Goal: Transaction & Acquisition: Purchase product/service

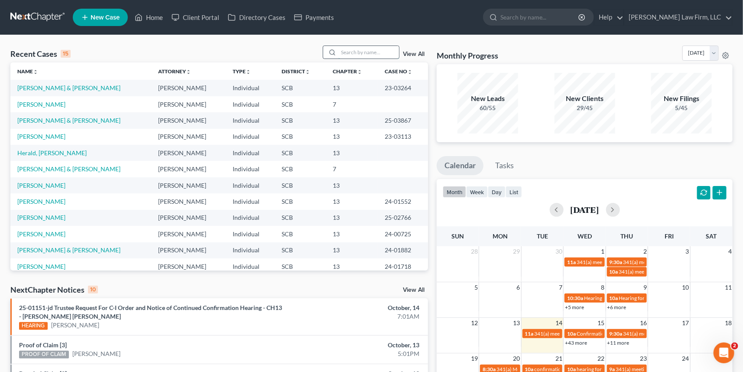
drag, startPoint x: 337, startPoint y: 53, endPoint x: 332, endPoint y: 55, distance: 5.2
click at [336, 54] on div at bounding box center [361, 51] width 77 height 13
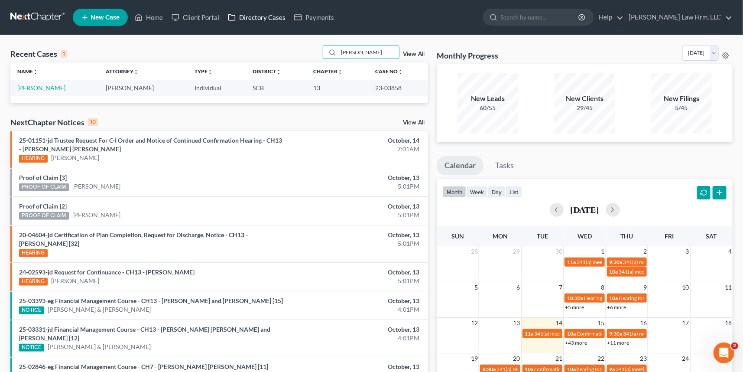
type input "hardee lois"
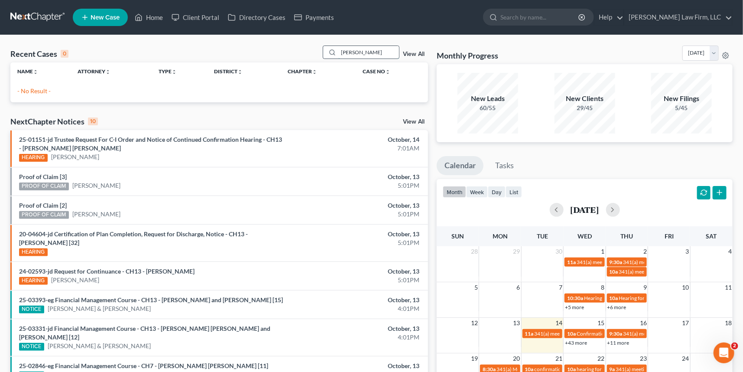
drag, startPoint x: 368, startPoint y: 51, endPoint x: 336, endPoint y: 53, distance: 31.3
click at [338, 53] on input "hardee lois" at bounding box center [368, 52] width 61 height 13
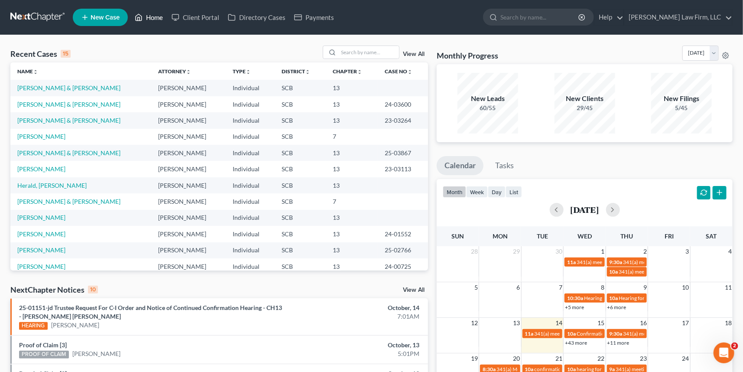
click at [154, 14] on link "Home" at bounding box center [148, 18] width 37 height 16
click at [337, 46] on div at bounding box center [331, 52] width 16 height 13
click at [342, 53] on input "search" at bounding box center [368, 52] width 61 height 13
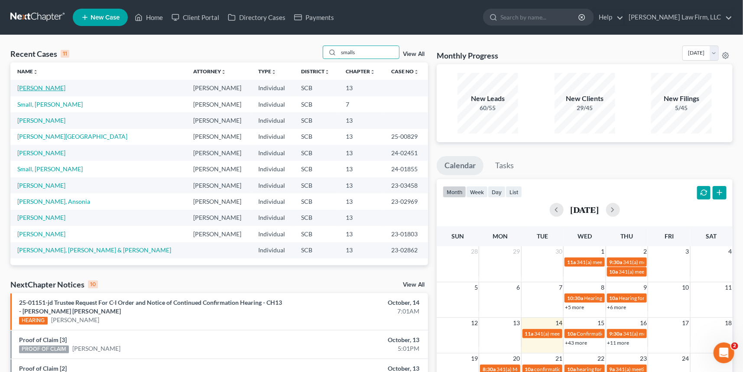
type input "smalls"
click at [36, 89] on link "[PERSON_NAME]" at bounding box center [41, 87] width 48 height 7
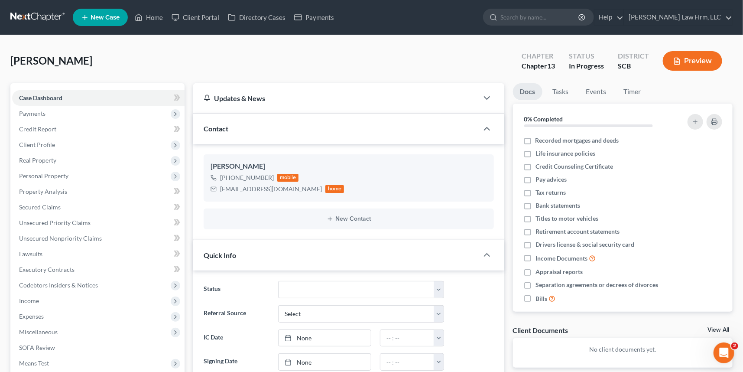
select select "0"
click at [36, 110] on span "Payments" at bounding box center [32, 113] width 26 height 7
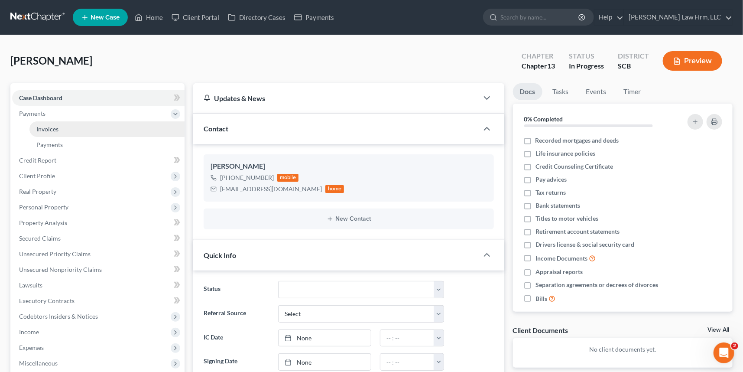
click at [55, 125] on span "Invoices" at bounding box center [47, 128] width 22 height 7
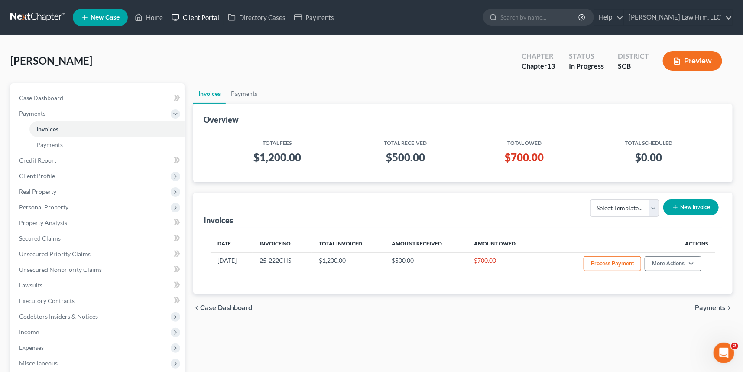
click at [173, 15] on icon at bounding box center [175, 17] width 8 height 10
click at [156, 15] on link "Home" at bounding box center [148, 18] width 37 height 16
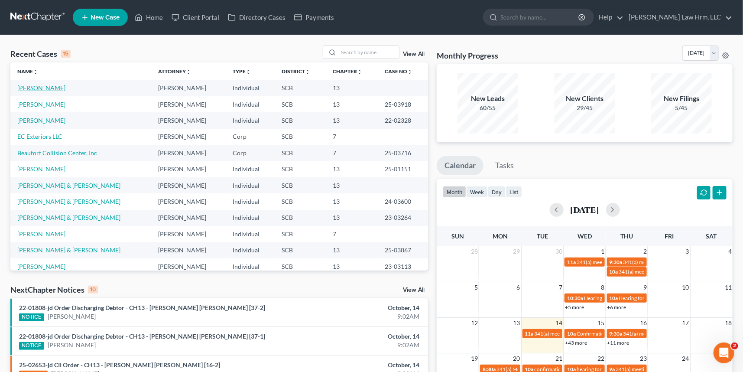
click at [49, 87] on link "[PERSON_NAME]" at bounding box center [41, 87] width 48 height 7
select select "0"
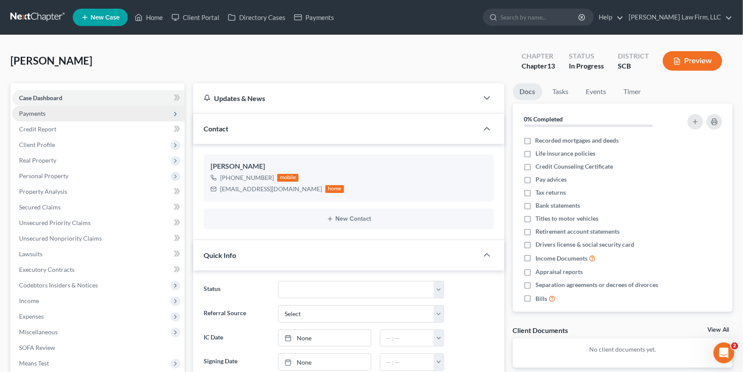
click at [38, 113] on span "Payments" at bounding box center [32, 113] width 26 height 7
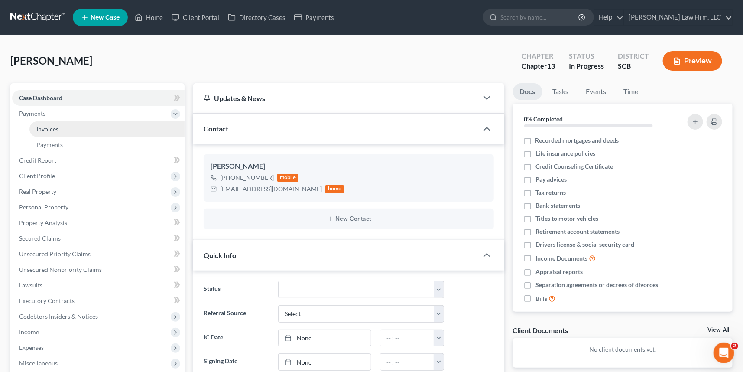
click at [49, 128] on span "Invoices" at bounding box center [47, 128] width 22 height 7
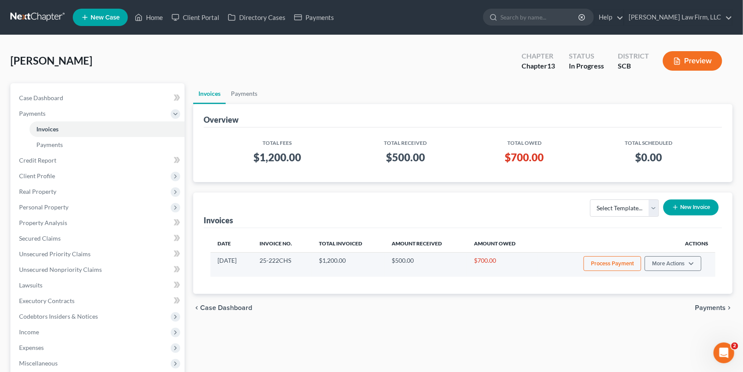
click at [626, 262] on button "Process Payment" at bounding box center [612, 263] width 58 height 15
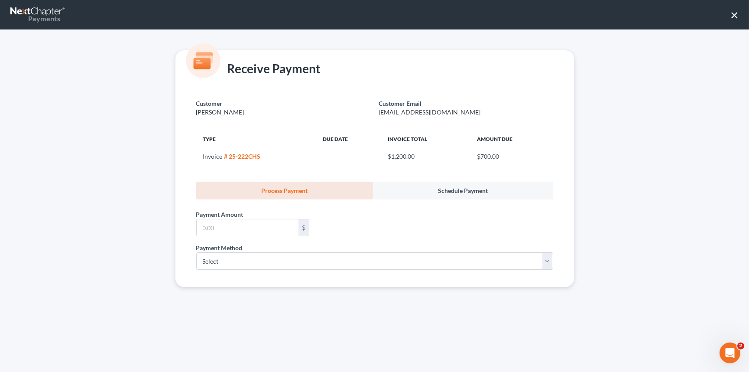
click at [735, 13] on button "×" at bounding box center [734, 15] width 8 height 14
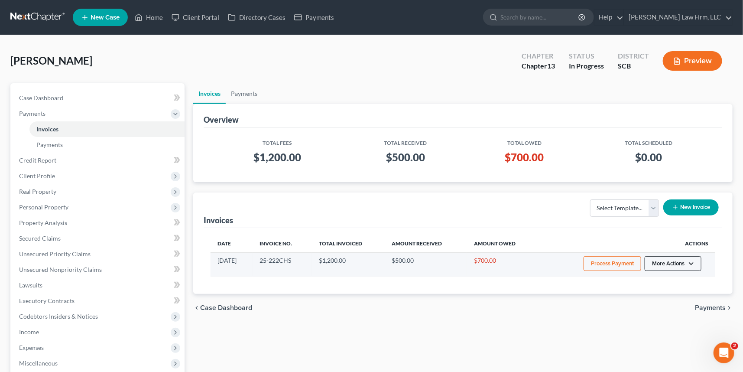
click at [667, 262] on button "More Actions" at bounding box center [672, 263] width 57 height 15
click at [673, 257] on button "More Actions" at bounding box center [672, 263] width 57 height 15
click at [666, 259] on button "More Actions" at bounding box center [672, 263] width 57 height 15
click at [666, 294] on link "Record Cash or Check Payment" at bounding box center [684, 295] width 101 height 15
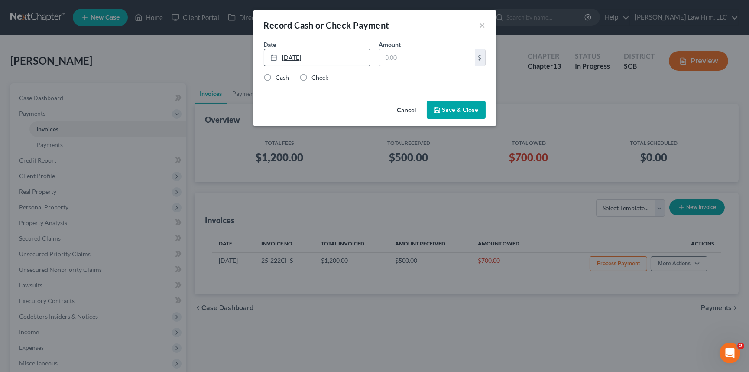
click at [298, 55] on link "10/14/2025" at bounding box center [317, 57] width 106 height 16
click at [390, 55] on input "text" at bounding box center [426, 57] width 95 height 16
type input "700.00"
click at [276, 77] on label "Cash" at bounding box center [282, 77] width 13 height 9
click at [279, 77] on input "Cash" at bounding box center [282, 76] width 6 height 6
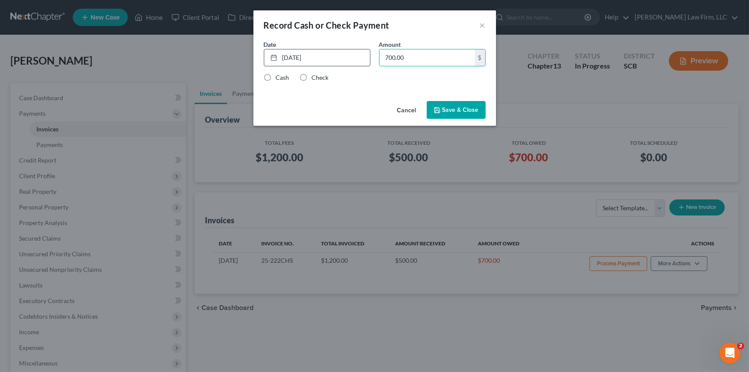
radio input "true"
click at [459, 110] on button "Save & Close" at bounding box center [456, 110] width 59 height 18
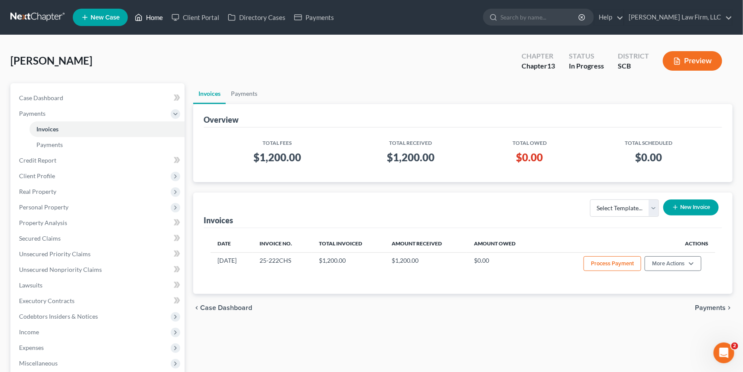
click at [149, 15] on link "Home" at bounding box center [148, 18] width 37 height 16
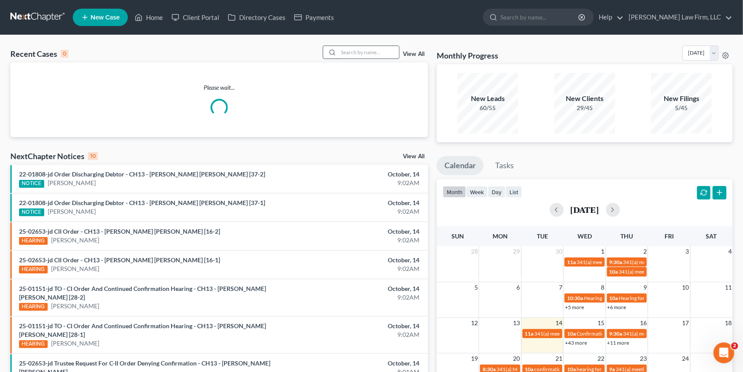
click at [360, 51] on input "search" at bounding box center [368, 52] width 61 height 13
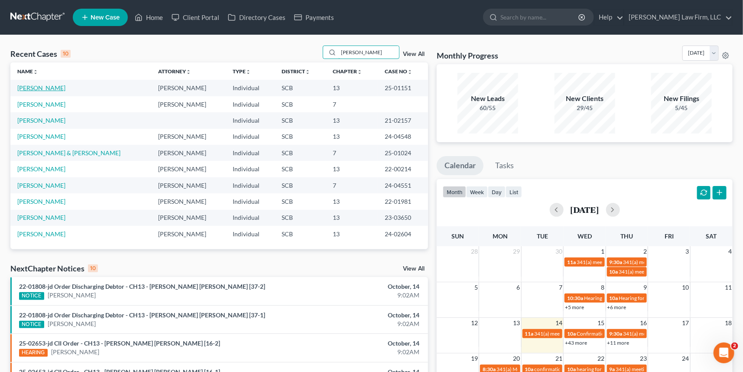
type input "simmons"
click at [35, 88] on link "[PERSON_NAME]" at bounding box center [41, 87] width 48 height 7
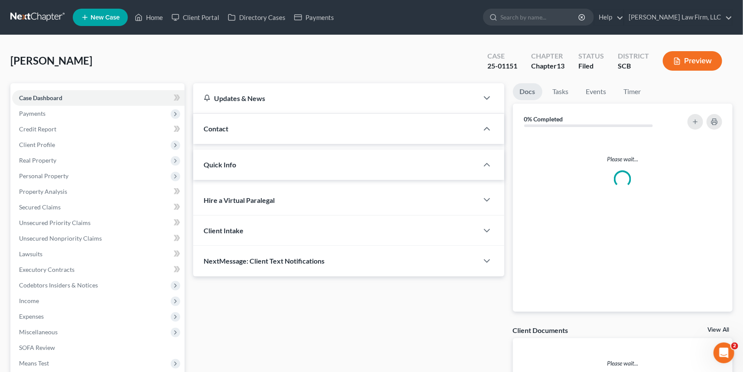
select select "0"
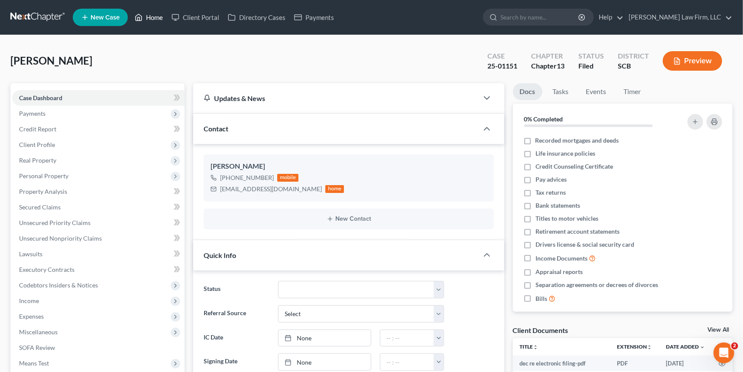
click at [156, 14] on link "Home" at bounding box center [148, 18] width 37 height 16
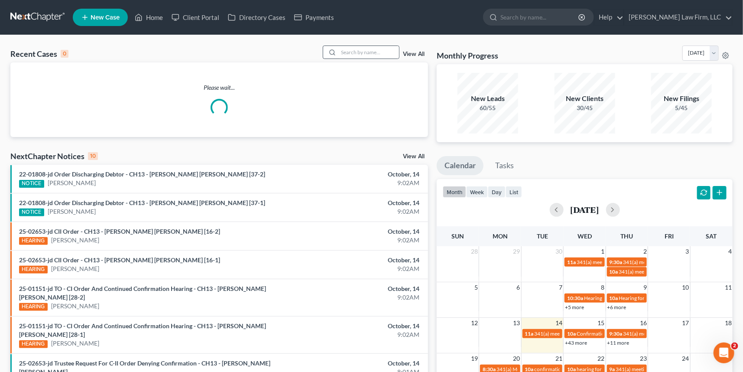
click at [333, 55] on div at bounding box center [331, 52] width 16 height 13
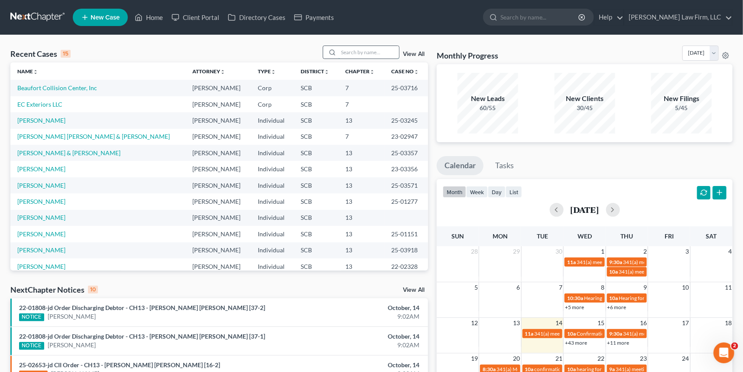
click at [342, 51] on input "search" at bounding box center [368, 52] width 61 height 13
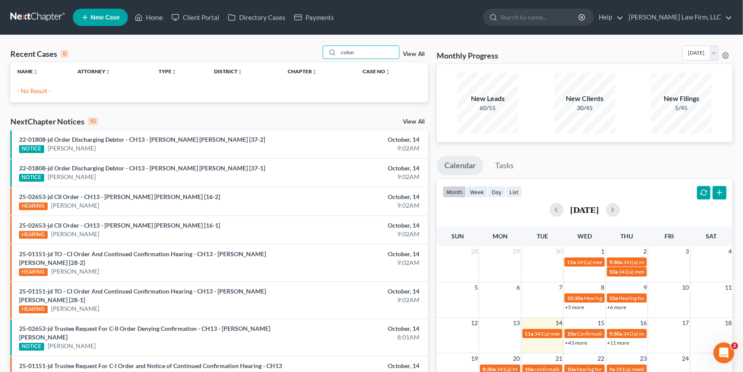
type input "colon"
drag, startPoint x: 352, startPoint y: 50, endPoint x: 301, endPoint y: 49, distance: 50.7
click at [330, 52] on div "colon" at bounding box center [361, 51] width 77 height 13
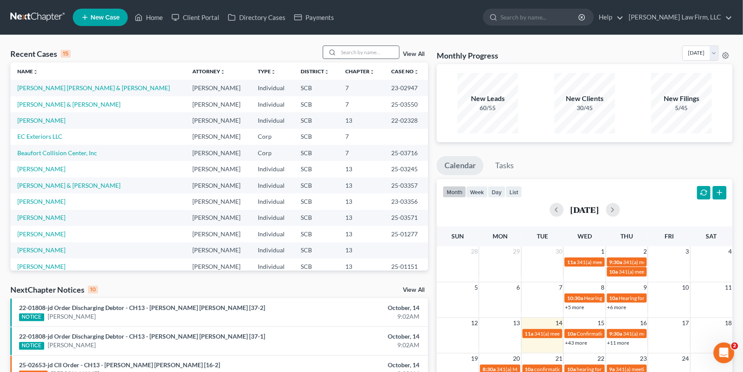
click at [347, 49] on input "search" at bounding box center [368, 52] width 61 height 13
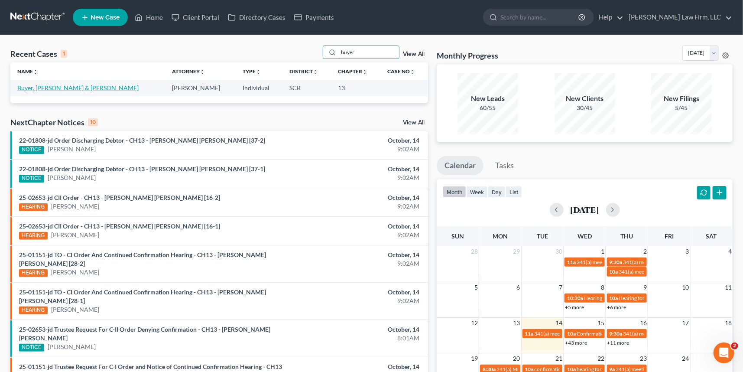
type input "buyer"
click at [58, 85] on link "Buyer, Paul & Megan" at bounding box center [77, 87] width 121 height 7
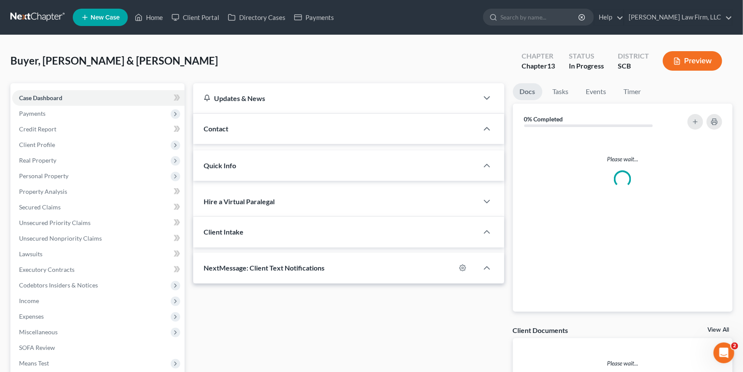
select select "0"
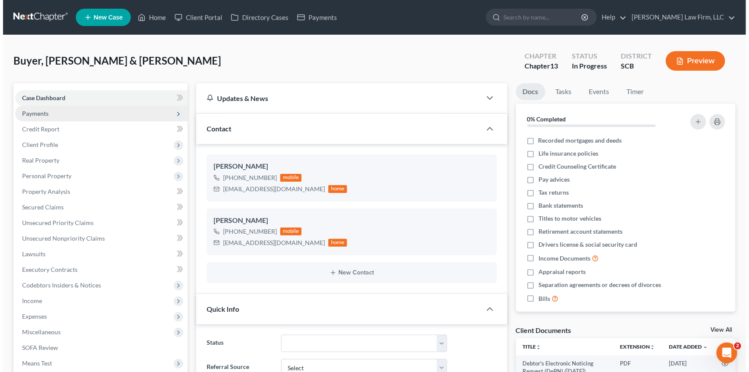
scroll to position [395, 0]
click at [36, 110] on span "Payments" at bounding box center [32, 113] width 26 height 7
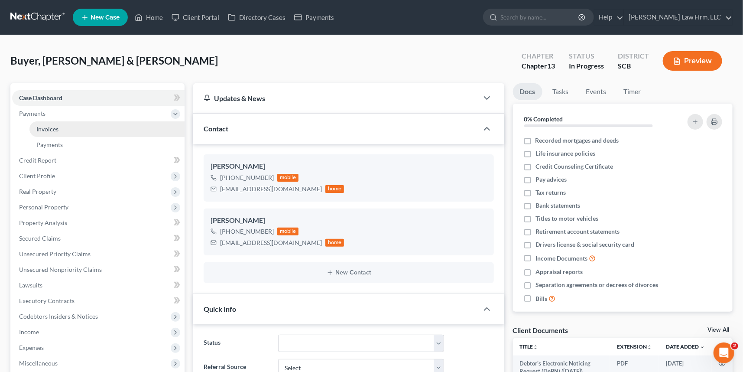
click at [43, 126] on span "Invoices" at bounding box center [47, 128] width 22 height 7
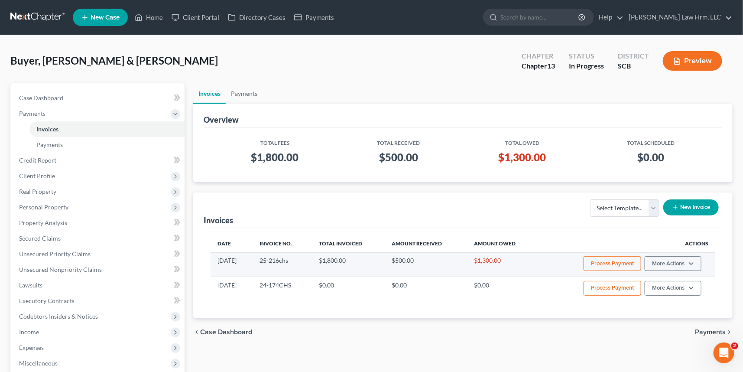
click at [600, 260] on button "Process Payment" at bounding box center [612, 263] width 58 height 15
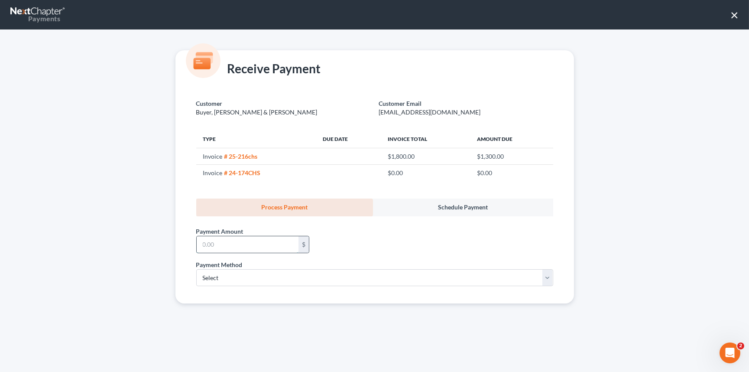
click at [205, 247] on input "text" at bounding box center [248, 244] width 102 height 16
type input "1,300.00"
drag, startPoint x: 209, startPoint y: 275, endPoint x: 220, endPoint y: 282, distance: 13.5
click at [209, 275] on select "Select ACH Credit Card" at bounding box center [374, 277] width 357 height 17
select select "1"
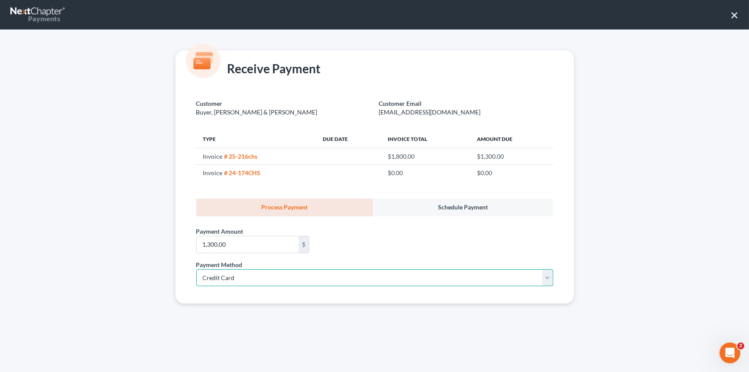
click at [196, 269] on select "Select ACH Credit Card" at bounding box center [374, 277] width 357 height 17
select select "42"
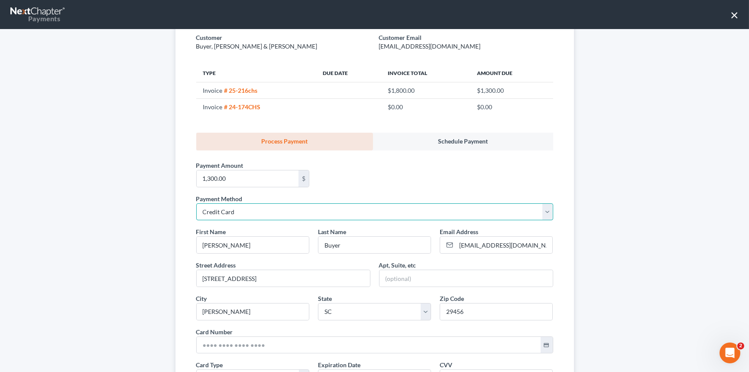
scroll to position [78, 0]
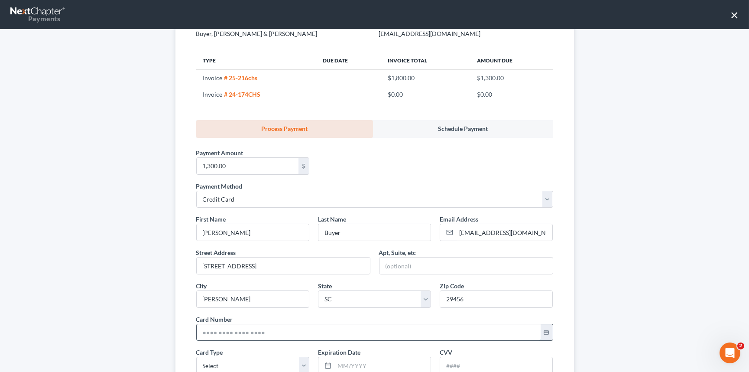
click at [199, 333] on input "text" at bounding box center [369, 332] width 344 height 16
type input "4482 6175 3082 8813"
click at [210, 362] on select "Select Visa MasterCard Discover American Express" at bounding box center [252, 363] width 113 height 17
select select "0"
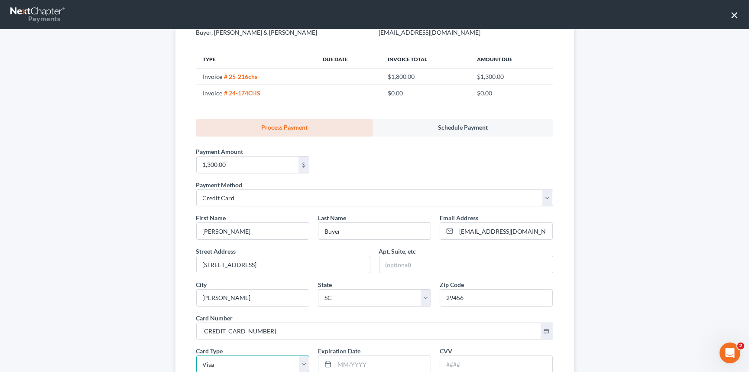
click at [196, 355] on select "Select Visa MasterCard Discover American Express" at bounding box center [252, 363] width 113 height 17
click at [346, 364] on input "text" at bounding box center [382, 364] width 96 height 16
type input "10/2028"
click at [451, 363] on input "text" at bounding box center [496, 364] width 112 height 16
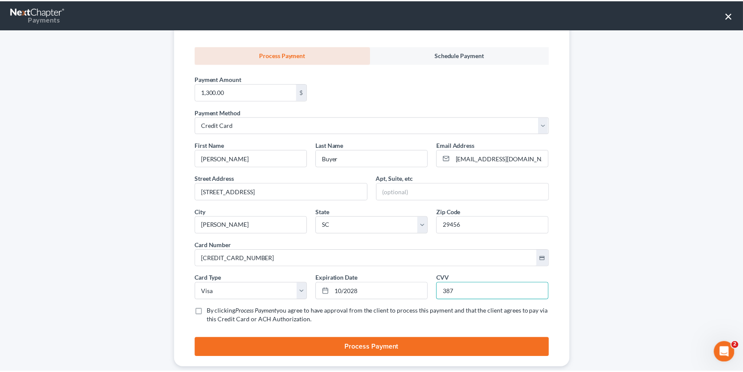
scroll to position [159, 0]
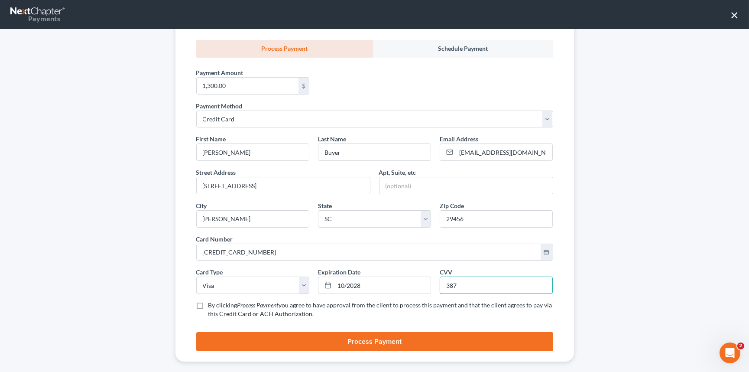
type input "387"
click at [208, 306] on label "By clicking Process Payment you agree to have approval from the client to proce…" at bounding box center [380, 309] width 345 height 17
click at [212, 306] on input "By clicking Process Payment you agree to have approval from the client to proce…" at bounding box center [215, 304] width 6 height 6
checkbox input "true"
click at [391, 338] on button "Process Payment" at bounding box center [374, 341] width 357 height 19
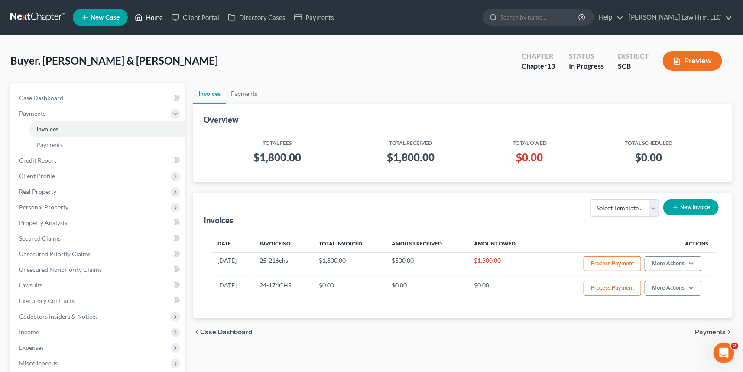
click at [151, 13] on link "Home" at bounding box center [148, 18] width 37 height 16
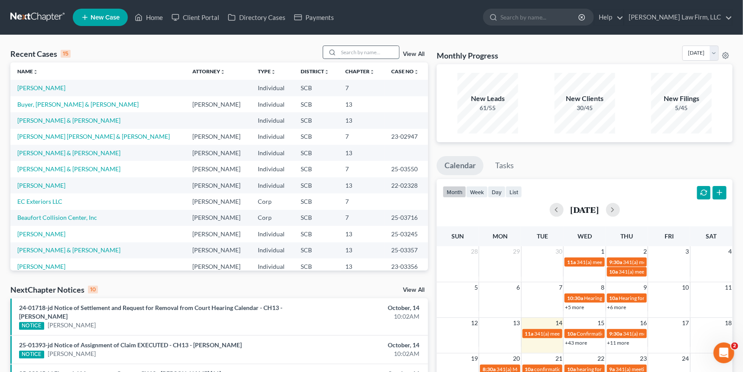
click at [341, 52] on input "search" at bounding box center [368, 52] width 61 height 13
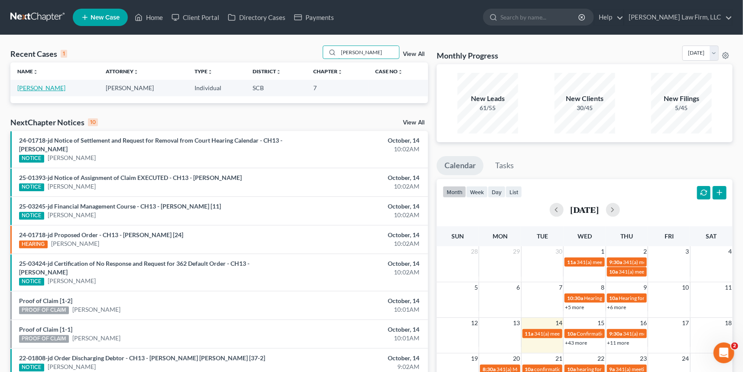
type input "hobbs"
click at [44, 87] on link "Hobbs, Sabrina" at bounding box center [41, 87] width 48 height 7
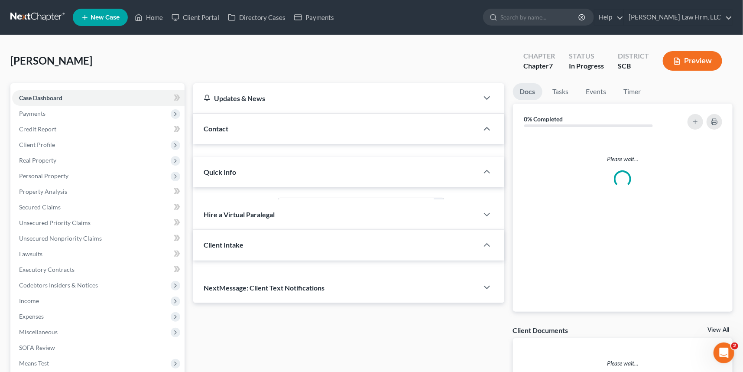
select select "1"
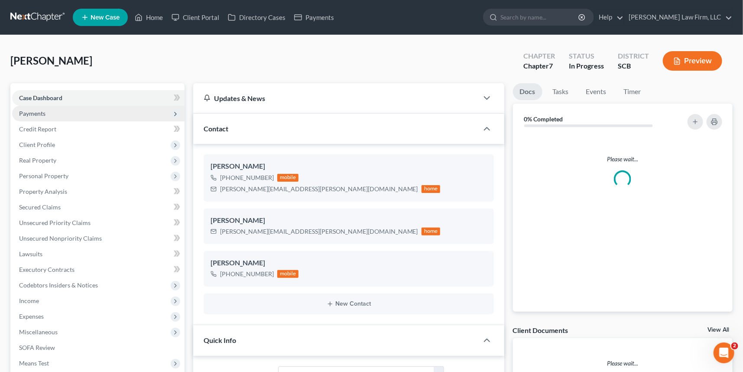
click at [43, 111] on span "Payments" at bounding box center [32, 113] width 26 height 7
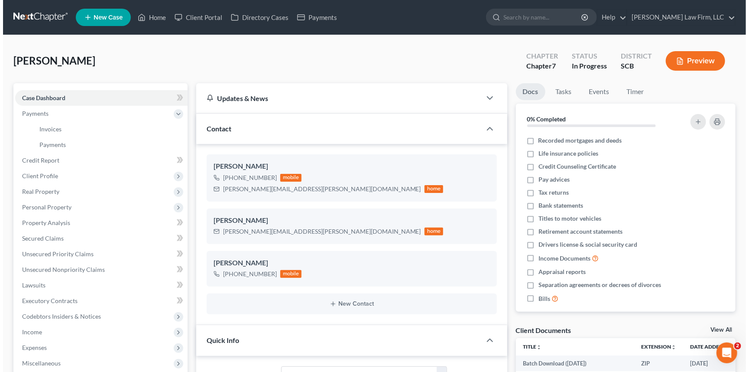
scroll to position [49, 0]
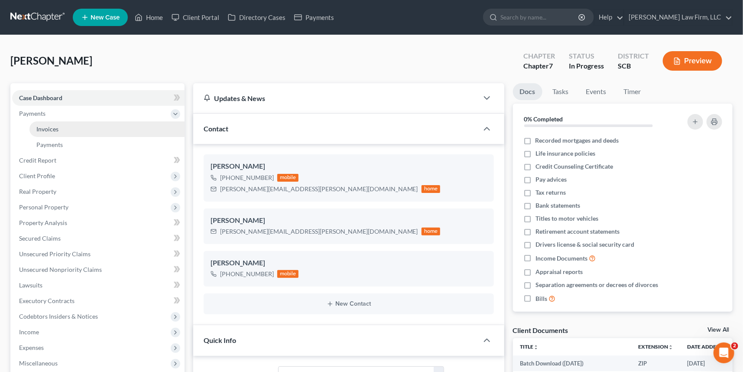
click at [56, 126] on span "Invoices" at bounding box center [47, 128] width 22 height 7
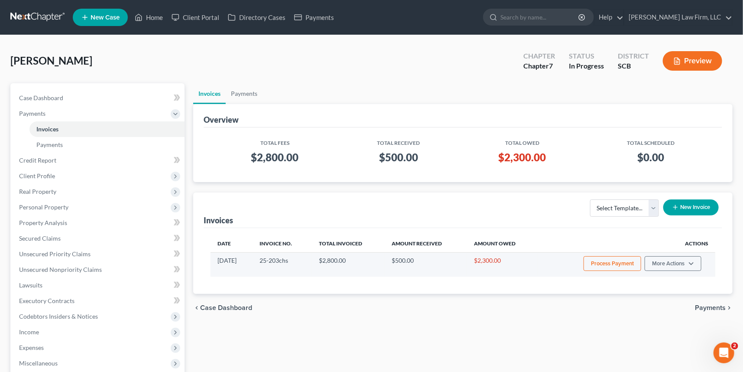
click at [615, 258] on button "Process Payment" at bounding box center [612, 263] width 58 height 15
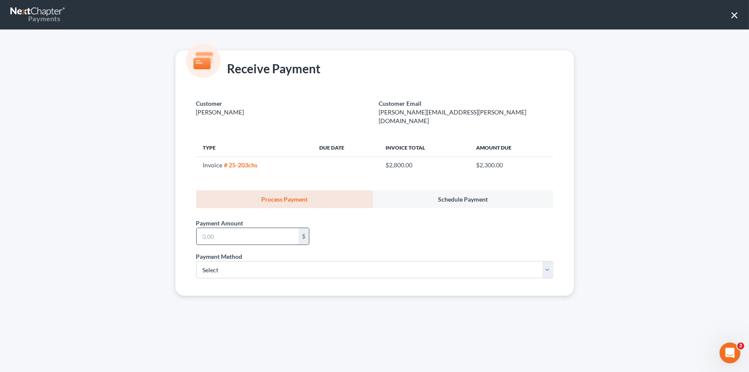
click at [201, 228] on input "text" at bounding box center [248, 236] width 102 height 16
type input "500.00"
click at [217, 261] on select "Select ACH Credit Card" at bounding box center [374, 269] width 357 height 17
select select "1"
click at [196, 261] on select "Select ACH Credit Card" at bounding box center [374, 269] width 357 height 17
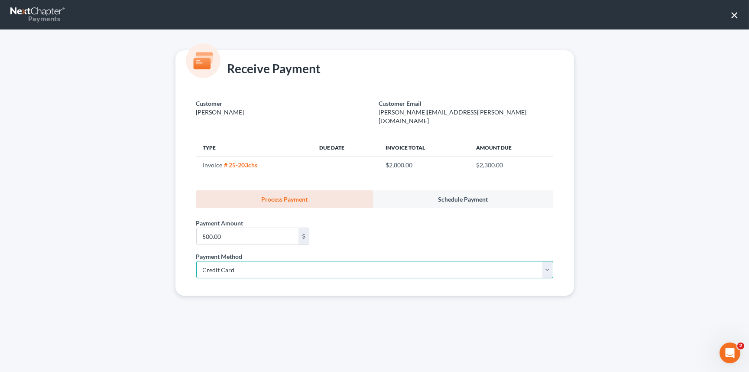
select select "42"
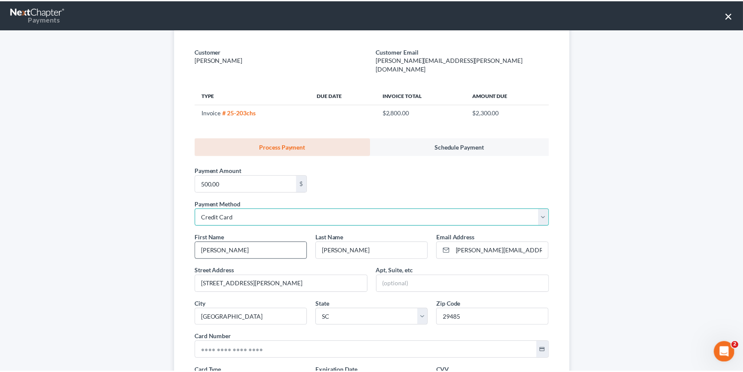
scroll to position [118, 0]
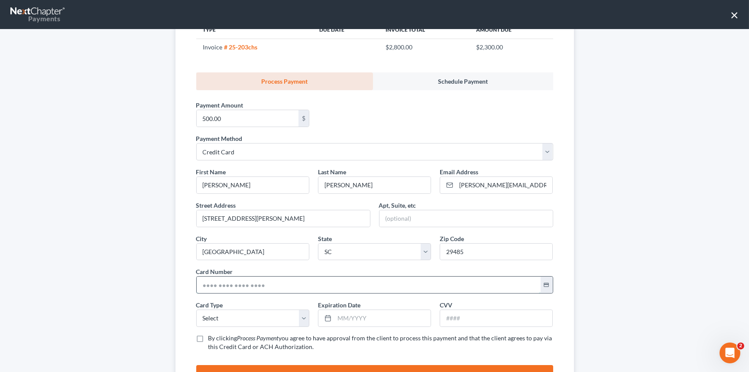
click at [197, 276] on input "text" at bounding box center [369, 284] width 344 height 16
type input "5443 4843 7571 4581"
click at [206, 309] on select "Select Visa MasterCard Discover American Express" at bounding box center [252, 317] width 113 height 17
select select "1"
click at [196, 309] on select "Select Visa MasterCard Discover American Express" at bounding box center [252, 317] width 113 height 17
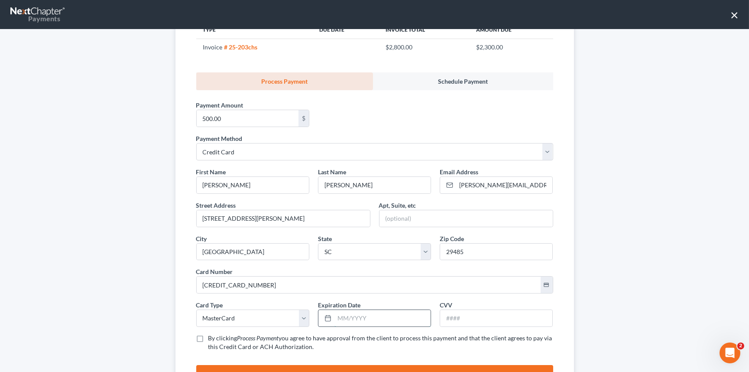
click at [342, 310] on input "text" at bounding box center [382, 318] width 96 height 16
type input "08/2028"
click at [450, 310] on input "text" at bounding box center [496, 318] width 112 height 16
type input "107"
click at [208, 333] on label "By clicking Process Payment you agree to have approval from the client to proce…" at bounding box center [380, 341] width 345 height 17
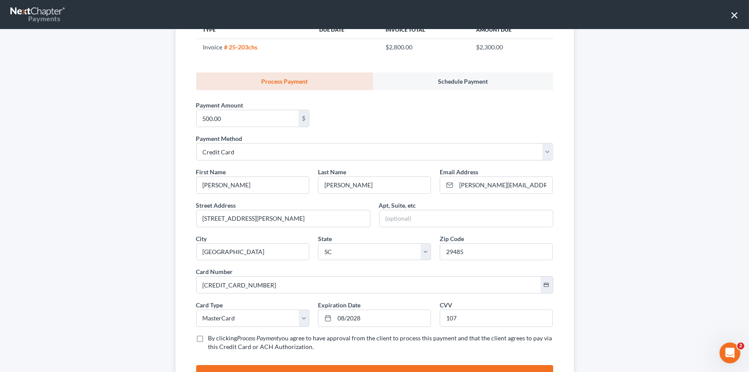
click at [212, 333] on input "By clicking Process Payment you agree to have approval from the client to proce…" at bounding box center [215, 336] width 6 height 6
checkbox input "true"
click at [370, 365] on button "Process Payment" at bounding box center [374, 374] width 357 height 19
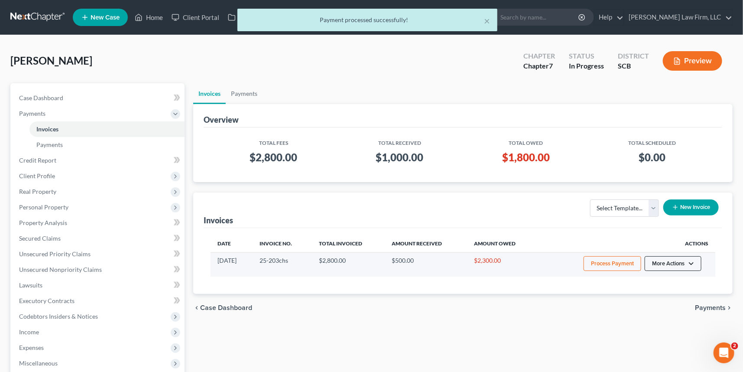
click at [674, 259] on button "More Actions" at bounding box center [672, 263] width 57 height 15
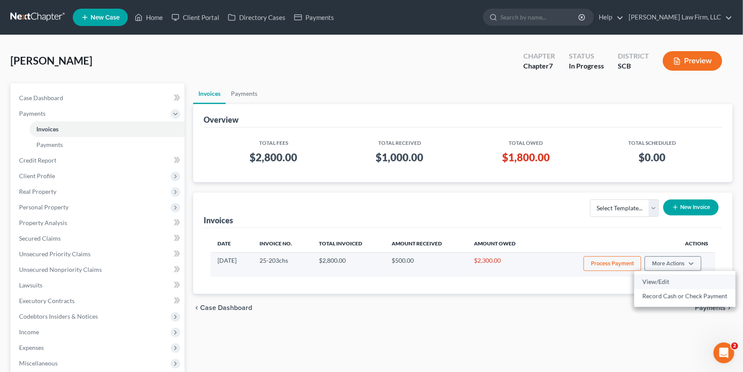
click at [655, 277] on link "View/Edit" at bounding box center [684, 281] width 101 height 15
select select "1"
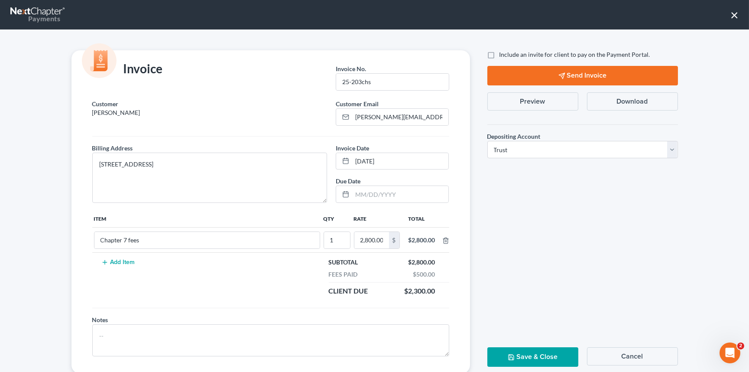
click at [568, 71] on button "Send Invoice" at bounding box center [582, 75] width 191 height 19
click at [521, 353] on button "Save & Close" at bounding box center [532, 356] width 91 height 19
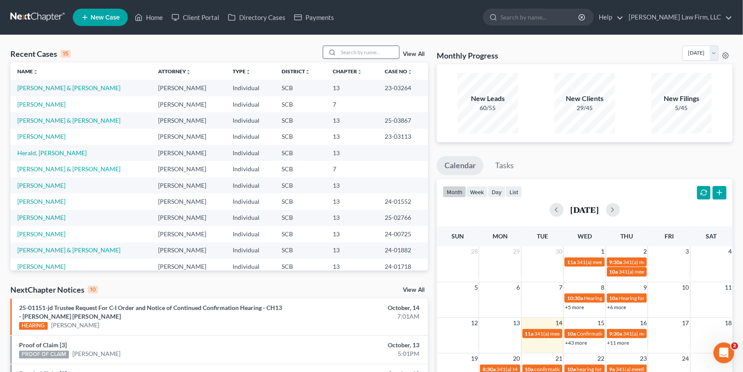
click at [339, 53] on input "search" at bounding box center [368, 52] width 61 height 13
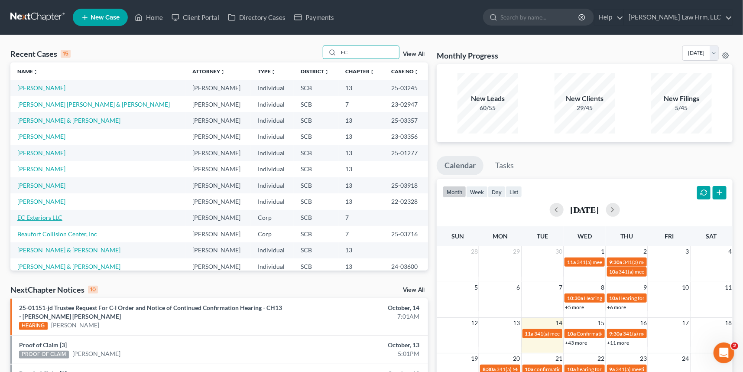
type input "EC"
click at [43, 216] on link "EC Exteriors LLC" at bounding box center [39, 216] width 45 height 7
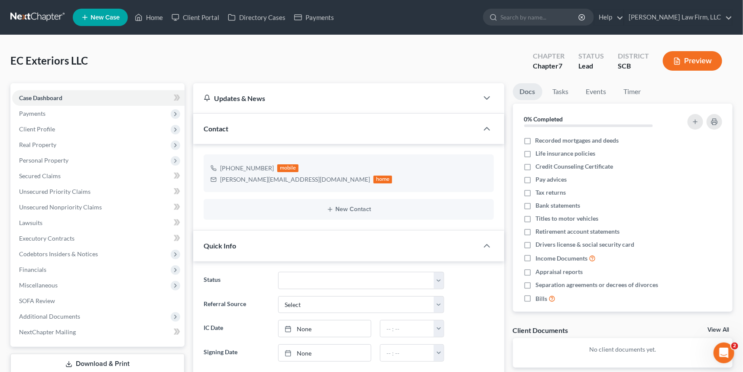
select select "0"
click at [440, 279] on select "Discharged Dismissed Filed In Progress Lead Lost Lead Ready to File To Review W…" at bounding box center [361, 280] width 166 height 17
select select "3"
click at [278, 272] on select "Discharged Dismissed Filed In Progress Lead Lost Lead Ready to File To Review W…" at bounding box center [361, 280] width 166 height 17
click at [35, 110] on span "Payments" at bounding box center [32, 113] width 26 height 7
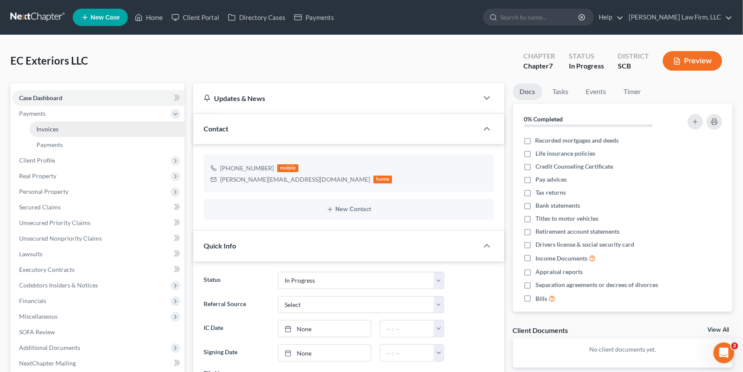
click at [51, 123] on link "Invoices" at bounding box center [106, 129] width 155 height 16
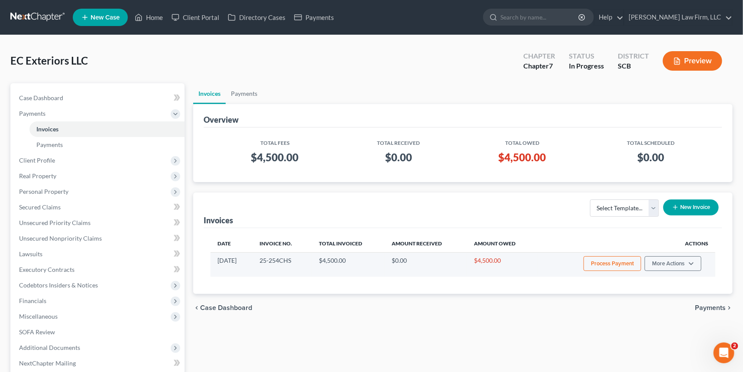
click at [617, 260] on button "Process Payment" at bounding box center [612, 263] width 58 height 15
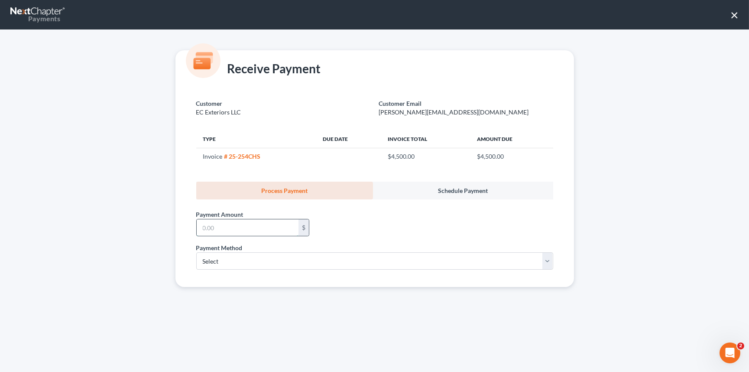
click at [202, 228] on input "text" at bounding box center [248, 227] width 102 height 16
type input "1,500.00"
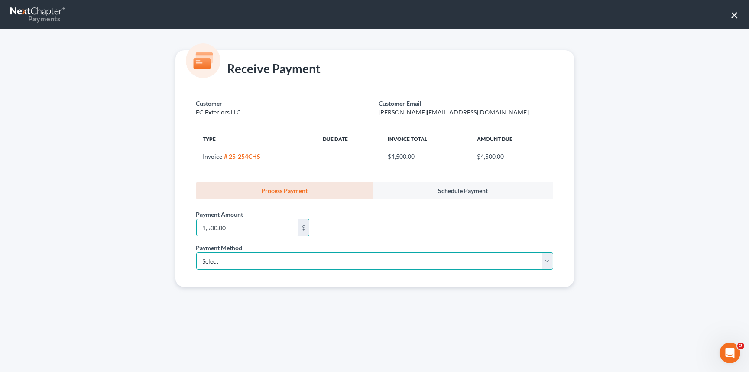
click at [209, 260] on select "Select ACH Credit Card" at bounding box center [374, 260] width 357 height 17
select select "1"
click at [196, 252] on select "Select ACH Credit Card" at bounding box center [374, 260] width 357 height 17
select select "42"
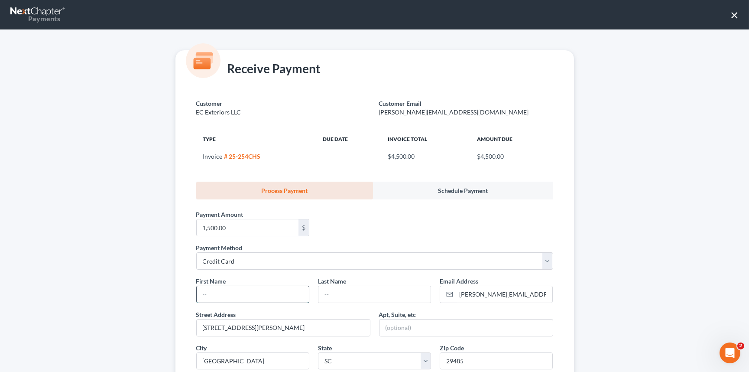
click at [202, 295] on input "text" at bounding box center [253, 294] width 112 height 16
type input "e"
type input "[PERSON_NAME]"
type input "Fields"
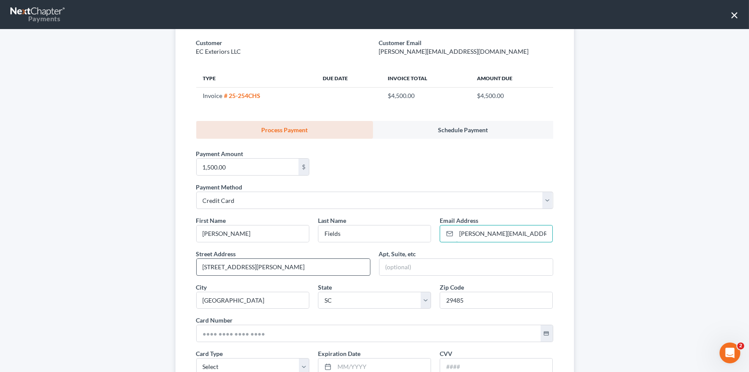
scroll to position [78, 0]
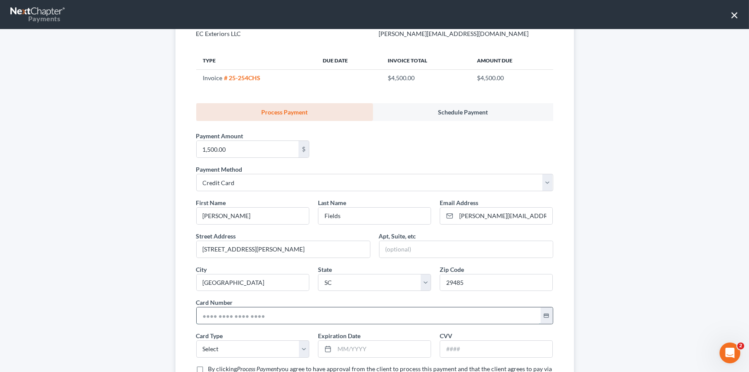
click at [201, 314] on input "text" at bounding box center [369, 315] width 344 height 16
type input "[CREDIT_CARD_NUMBER]"
click at [221, 346] on select "Select Visa MasterCard Discover American Express" at bounding box center [252, 348] width 113 height 17
select select "1"
click at [196, 340] on select "Select Visa MasterCard Discover American Express" at bounding box center [252, 348] width 113 height 17
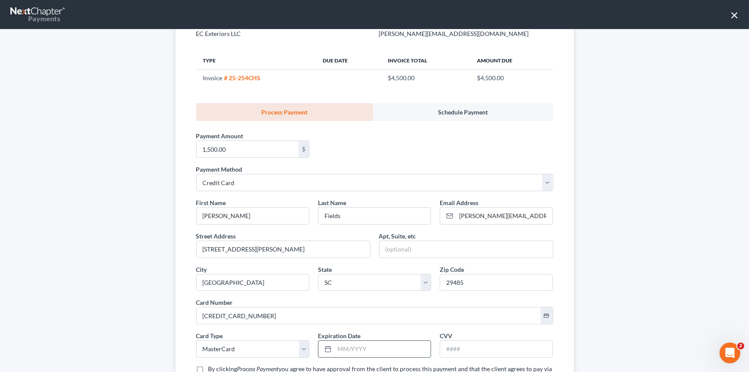
click at [334, 344] on input "text" at bounding box center [382, 348] width 96 height 16
type input "09/2028"
click at [458, 349] on input "text" at bounding box center [496, 348] width 112 height 16
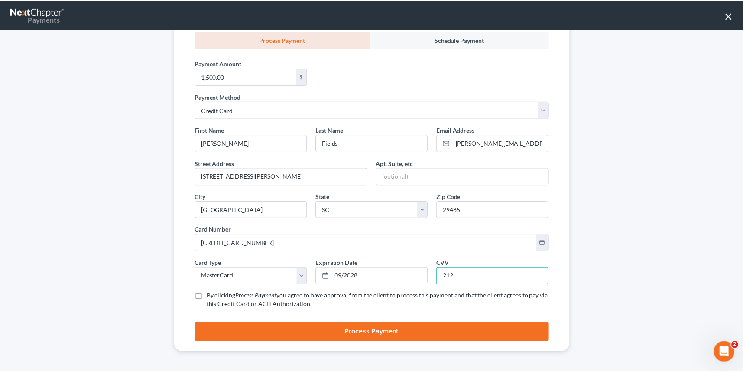
scroll to position [152, 0]
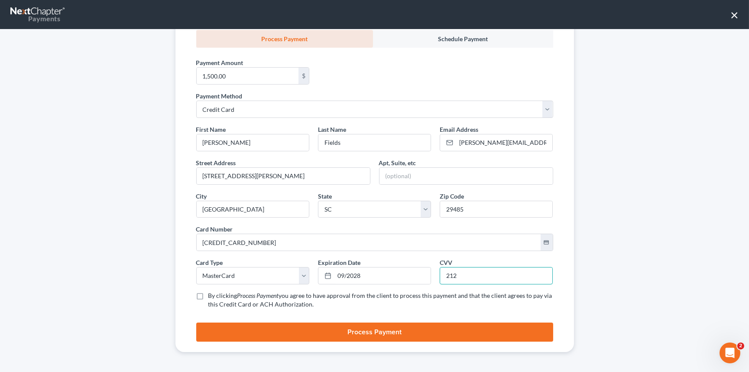
type input "212"
drag, startPoint x: 197, startPoint y: 294, endPoint x: 204, endPoint y: 301, distance: 9.8
click at [208, 295] on label "By clicking Process Payment you agree to have approval from the client to proce…" at bounding box center [380, 299] width 345 height 17
click at [212, 295] on input "By clicking Process Payment you agree to have approval from the client to proce…" at bounding box center [215, 294] width 6 height 6
checkbox input "true"
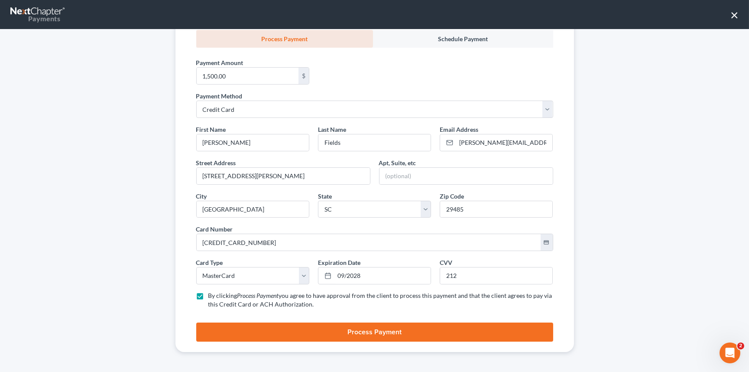
click at [401, 323] on button "Process Payment" at bounding box center [374, 331] width 357 height 19
